Goal: Navigation & Orientation: Find specific page/section

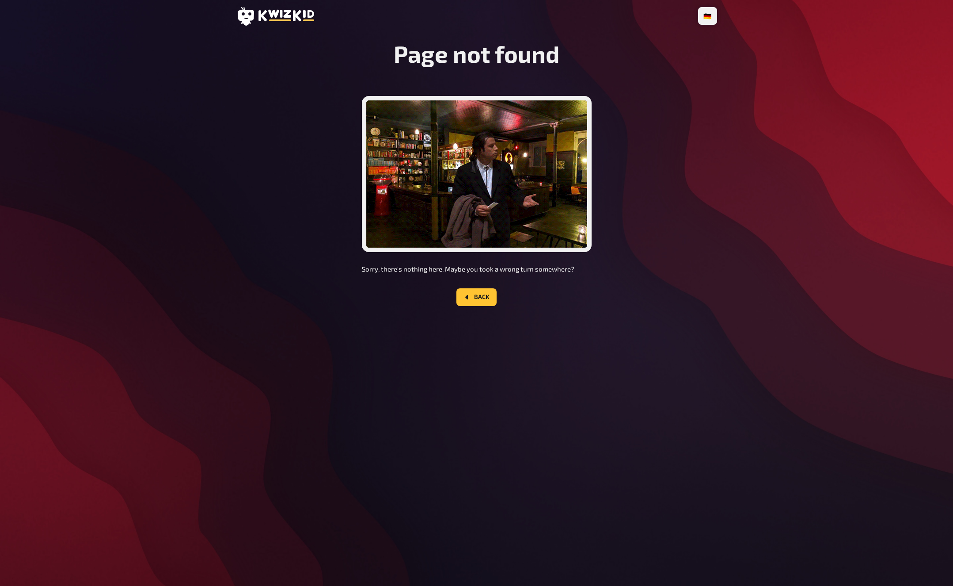
click at [263, 216] on div "Page not found Sorry, there's nothing here. Maybe you took a wrong turn somewhe…" at bounding box center [476, 180] width 481 height 280
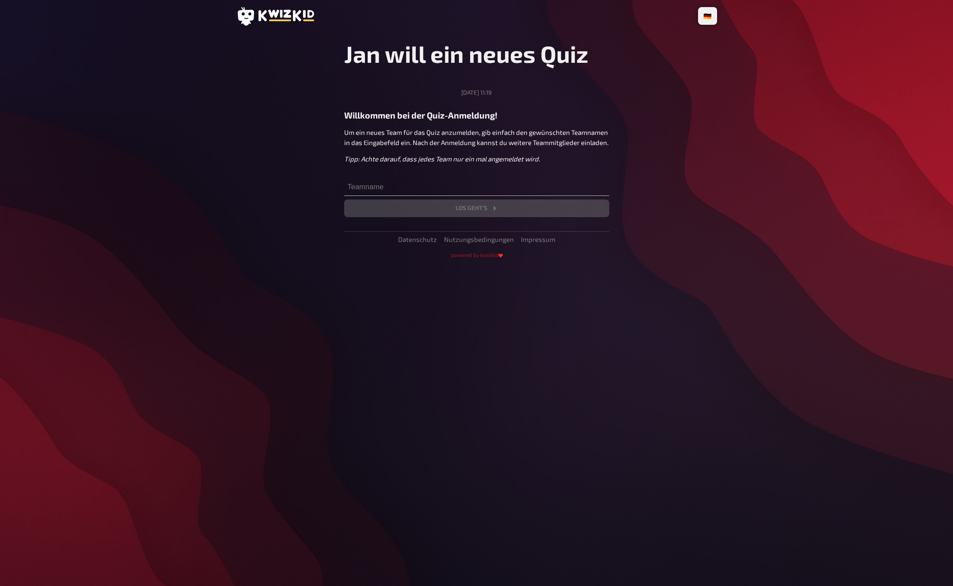
click at [263, 216] on main "Jan will ein neues Quiz [DATE] 11:19 Willkommen bei der Quiz-Anmeldung! Um ein …" at bounding box center [476, 149] width 481 height 218
